Goal: Information Seeking & Learning: Learn about a topic

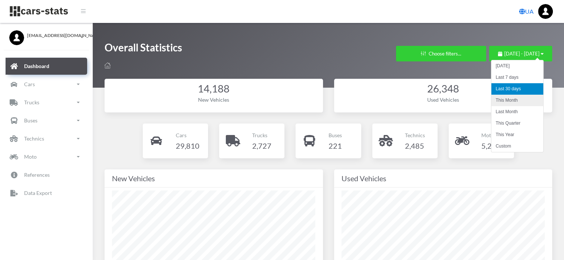
click at [505, 99] on li "This Month" at bounding box center [517, 100] width 52 height 11
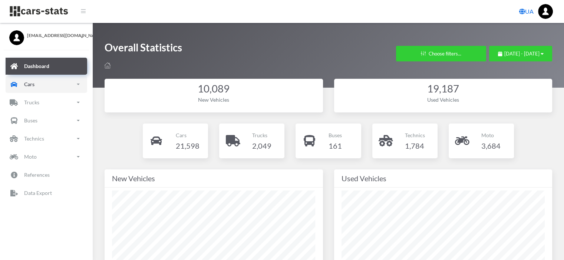
click at [32, 84] on p "Cars" at bounding box center [29, 84] width 10 height 9
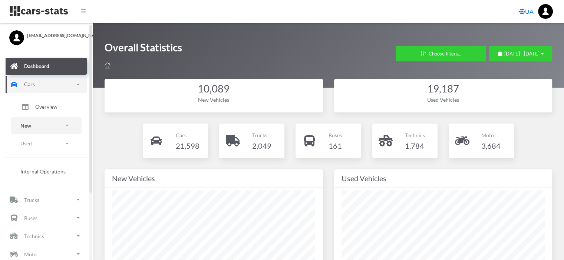
click at [27, 123] on p "New" at bounding box center [25, 125] width 11 height 9
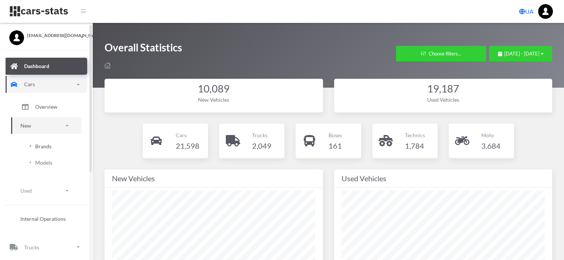
click at [40, 145] on span "Brands" at bounding box center [43, 147] width 16 height 8
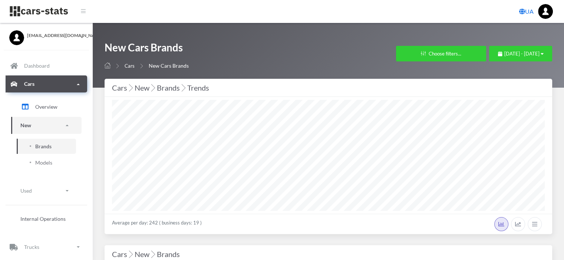
scroll to position [6, 6]
select select "25"
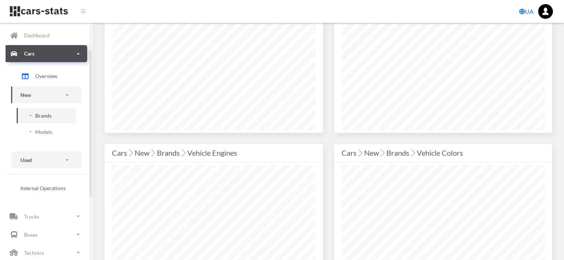
scroll to position [74, 0]
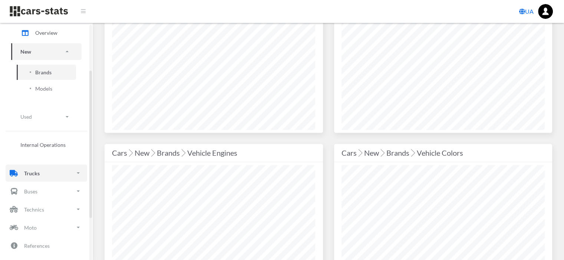
click at [40, 172] on link "Trucks" at bounding box center [47, 173] width 82 height 17
click at [34, 217] on link "New" at bounding box center [46, 214] width 70 height 17
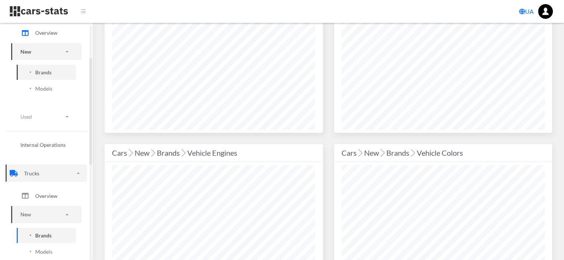
click at [49, 236] on span "Brands" at bounding box center [43, 236] width 16 height 8
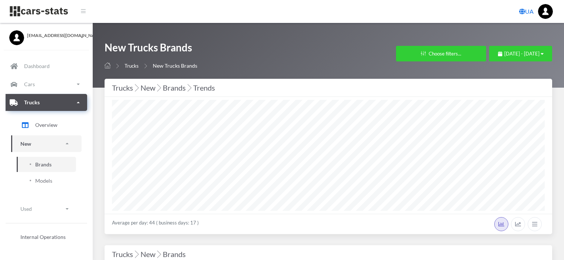
select select "25"
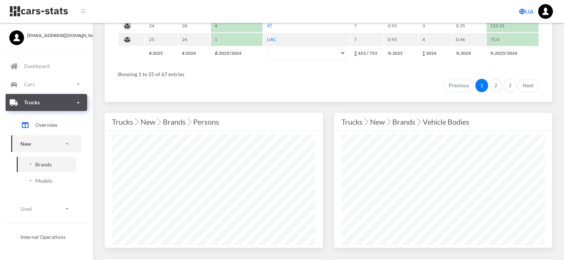
scroll to position [704, 0]
